Goal: Task Accomplishment & Management: Manage account settings

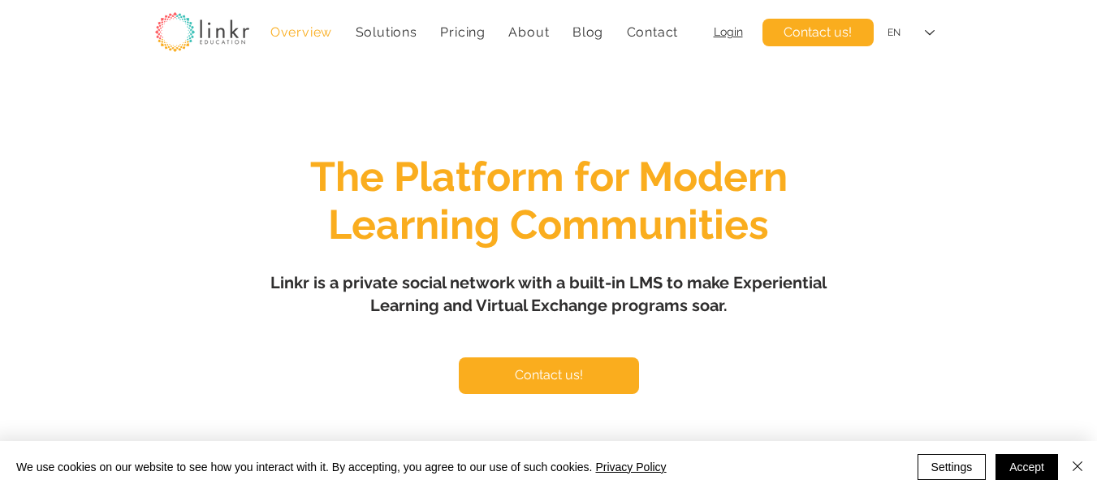
click at [718, 28] on span "Login" at bounding box center [727, 31] width 29 height 13
click at [734, 32] on span "Login" at bounding box center [727, 31] width 29 height 13
click at [1015, 463] on button "Accept" at bounding box center [1026, 467] width 63 height 26
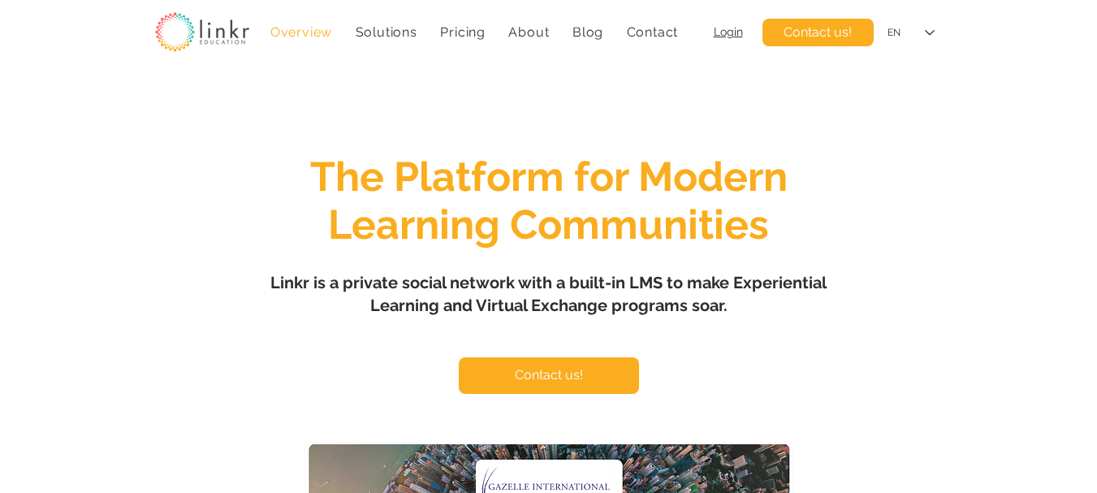
click at [727, 29] on span "Login" at bounding box center [727, 31] width 29 height 13
